Goal: Book appointment/travel/reservation

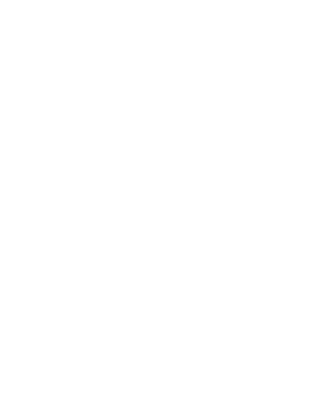
scroll to position [46, 0]
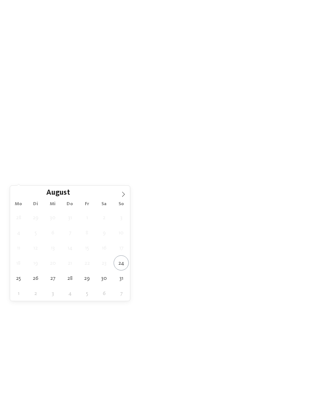
click at [123, 199] on span at bounding box center [123, 192] width 13 height 13
click at [123, 197] on icon at bounding box center [123, 194] width 5 height 5
click at [124, 197] on icon at bounding box center [123, 194] width 5 height 5
click at [122, 197] on icon at bounding box center [123, 194] width 3 height 5
click at [122, 199] on span at bounding box center [123, 192] width 13 height 13
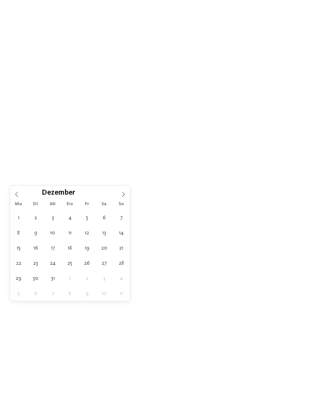
type input "****"
type div "03.01.2026"
type input "****"
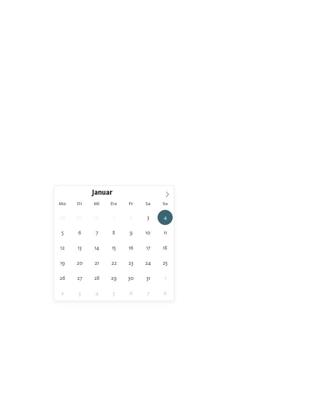
type div "06.01.2026"
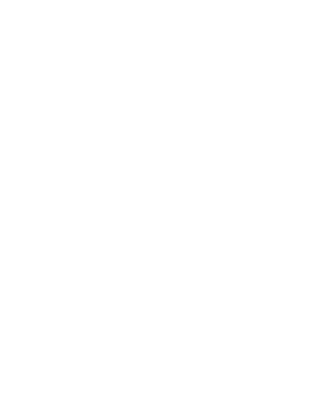
click at [135, 170] on div "Region" at bounding box center [119, 163] width 42 height 14
click at [205, 166] on div at bounding box center [206, 170] width 8 height 8
click at [208, 197] on div at bounding box center [206, 201] width 8 height 8
click at [177, 252] on div "übernehmen" at bounding box center [159, 260] width 101 height 16
click at [184, 170] on div "Meine Wünsche" at bounding box center [167, 163] width 50 height 14
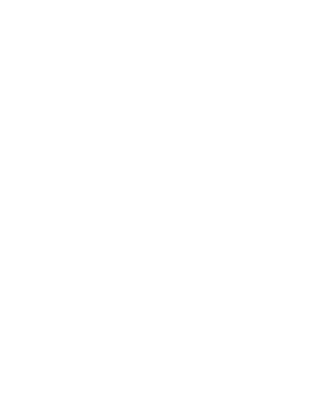
click at [146, 72] on div at bounding box center [144, 76] width 8 height 8
click at [268, 245] on div at bounding box center [268, 249] width 8 height 8
click at [159, 352] on span "übernehmen" at bounding box center [159, 354] width 33 height 5
click at [297, 170] on link "Hotel finden" at bounding box center [288, 163] width 42 height 14
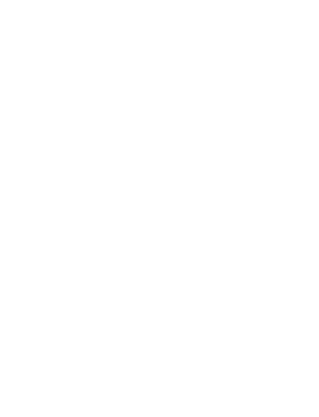
click at [93, 227] on h4 "Family Resort Rainer ****ˢ" at bounding box center [85, 237] width 124 height 21
click at [270, 164] on h4 "Post Alpina - Family Mountain Chalets ****ˢ" at bounding box center [233, 174] width 124 height 21
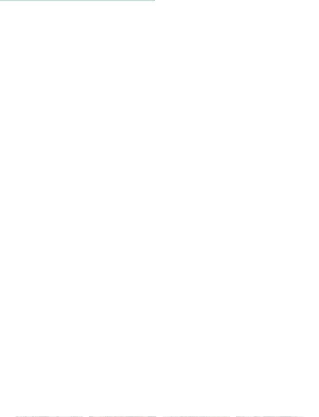
scroll to position [378, 0]
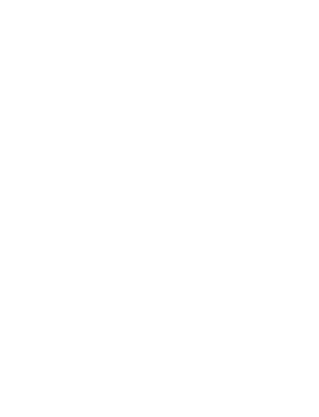
click at [58, 199] on h4 "Familyhotel Biancaneve ****ˢ" at bounding box center [85, 204] width 124 height 10
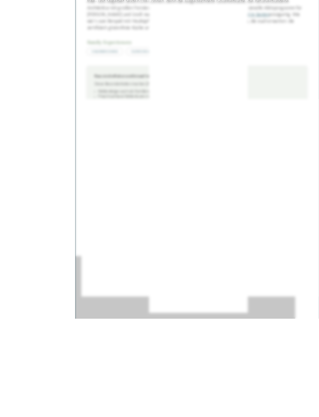
scroll to position [469, 0]
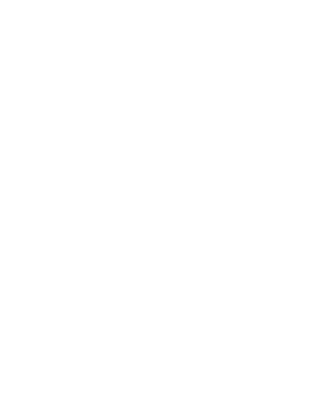
click at [306, 128] on icon at bounding box center [303, 135] width 17 height 14
click at [72, 140] on span "www.familyresort-rainer.com" at bounding box center [49, 138] width 45 height 6
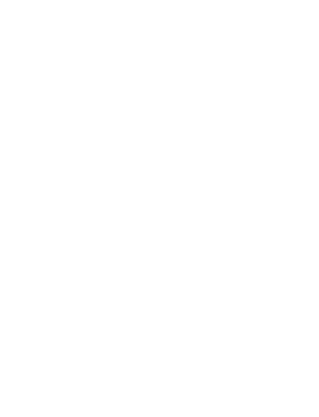
click at [71, 186] on link "[DOMAIN_NAME]" at bounding box center [171, 187] width 311 height 6
click at [70, 179] on span "[DOMAIN_NAME]" at bounding box center [49, 177] width 45 height 6
